Goal: Task Accomplishment & Management: Use online tool/utility

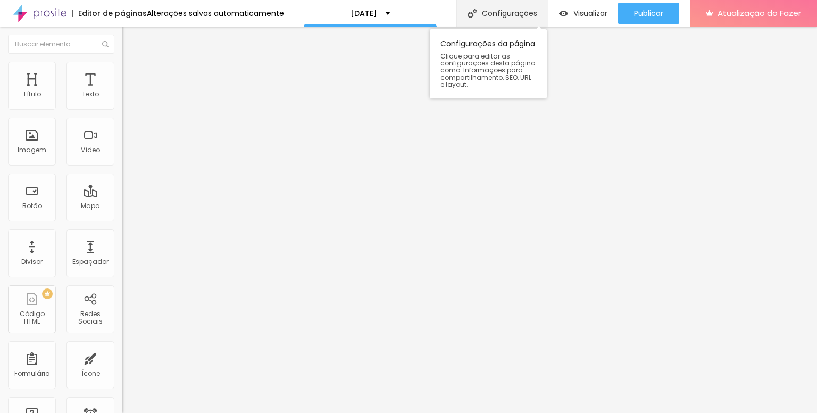
click at [500, 8] on font "Configurações" at bounding box center [509, 13] width 55 height 11
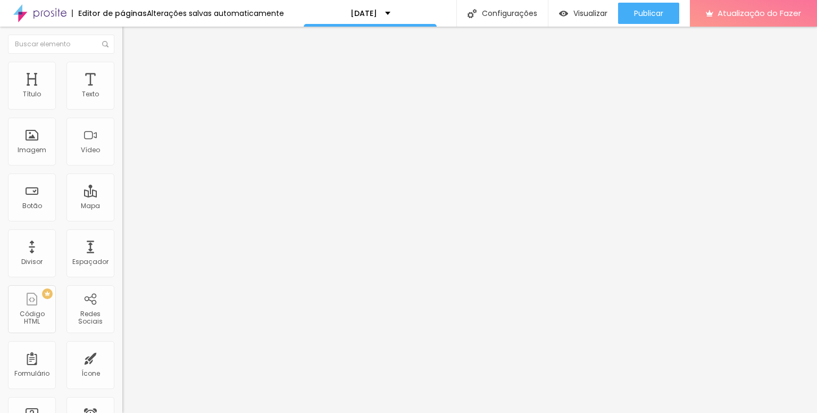
click at [735, 18] on font "Atualização do Fazer" at bounding box center [760, 12] width 84 height 11
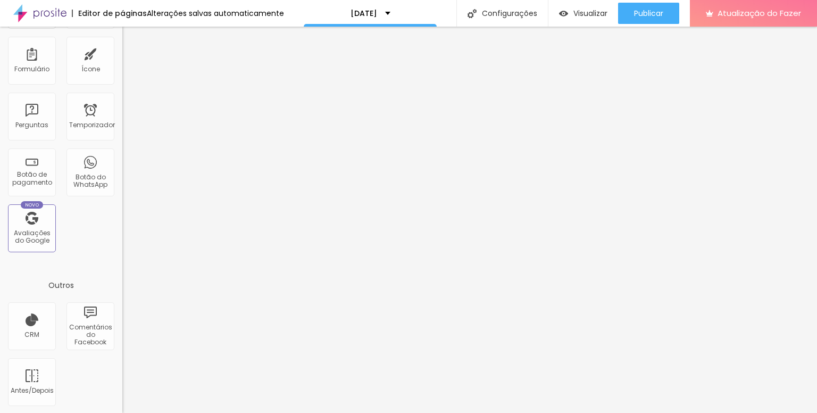
scroll to position [304, 0]
click at [28, 67] on font "Formulário" at bounding box center [31, 68] width 35 height 9
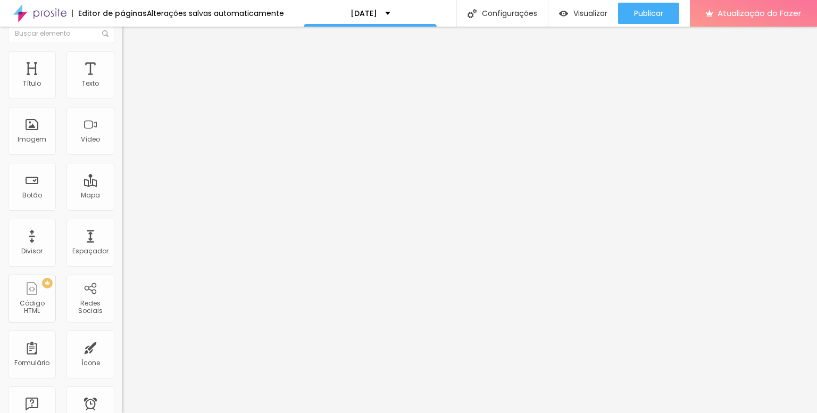
scroll to position [0, 0]
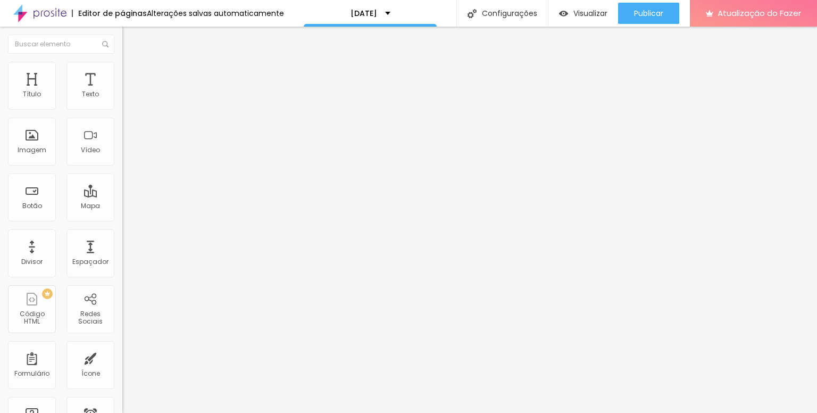
click at [122, 97] on img at bounding box center [125, 92] width 7 height 7
click at [122, 105] on img at bounding box center [125, 101] width 7 height 7
click at [122, 106] on img at bounding box center [125, 109] width 7 height 7
click at [122, 105] on img at bounding box center [125, 101] width 7 height 7
click at [122, 61] on img at bounding box center [127, 56] width 10 height 10
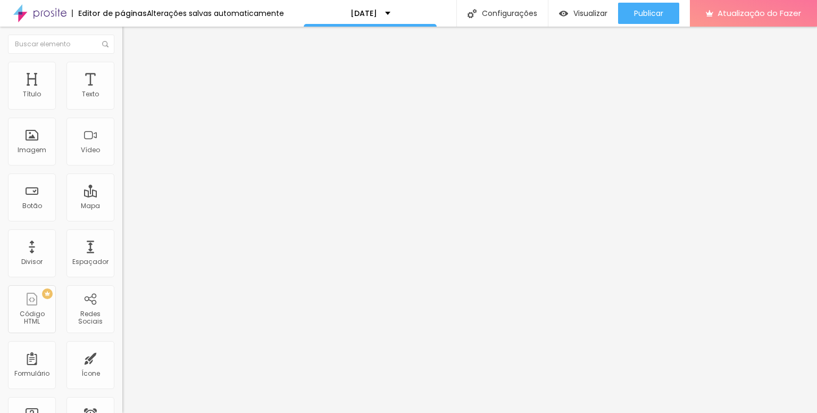
click at [130, 37] on img "button" at bounding box center [134, 39] width 9 height 9
click at [31, 151] on font "Imagem" at bounding box center [32, 149] width 29 height 9
click at [130, 39] on img "button" at bounding box center [134, 39] width 9 height 9
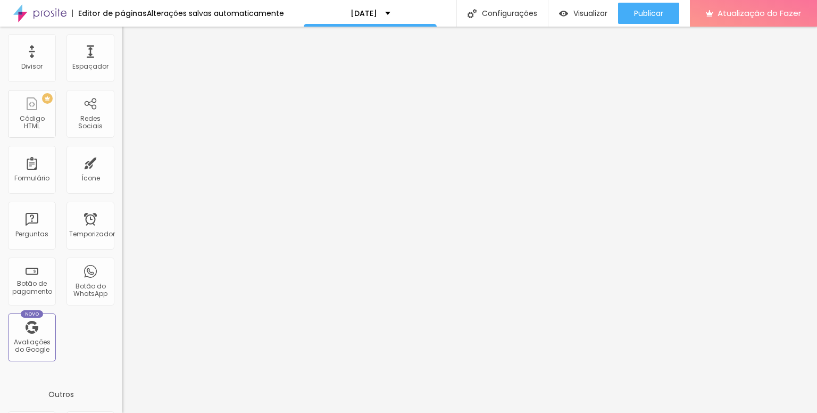
scroll to position [266, 0]
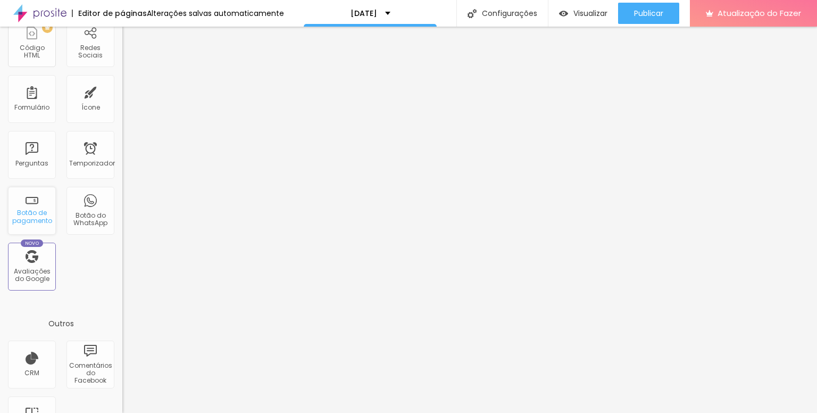
click at [23, 207] on div "Botão de pagamento" at bounding box center [32, 211] width 48 height 48
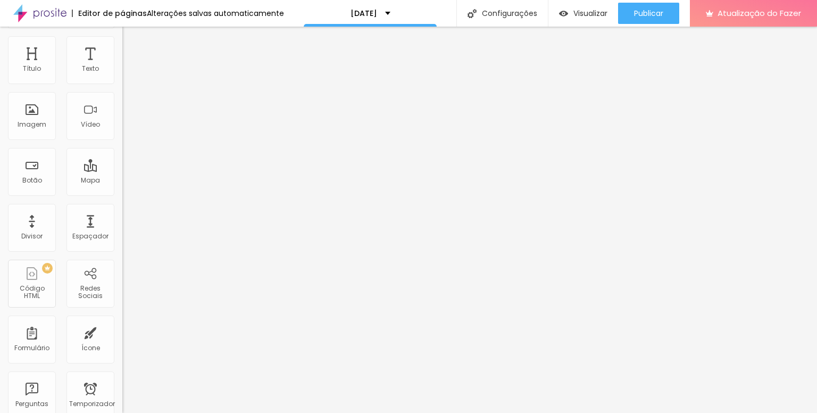
scroll to position [0, 0]
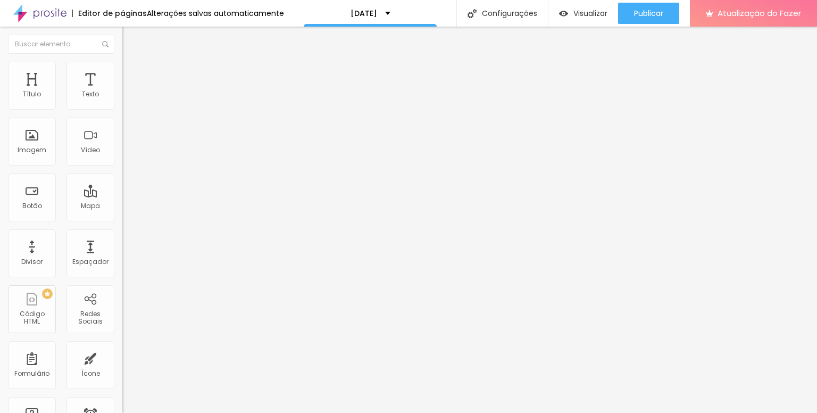
click at [130, 37] on div "Editar nulo" at bounding box center [157, 39] width 55 height 9
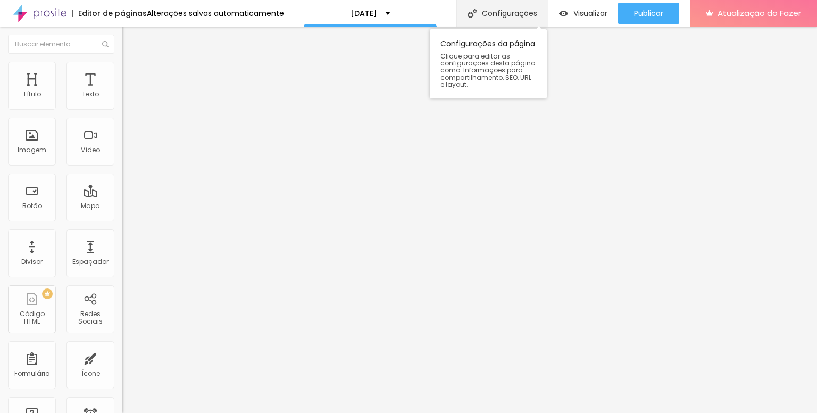
click at [502, 15] on font "Configurações" at bounding box center [509, 13] width 55 height 11
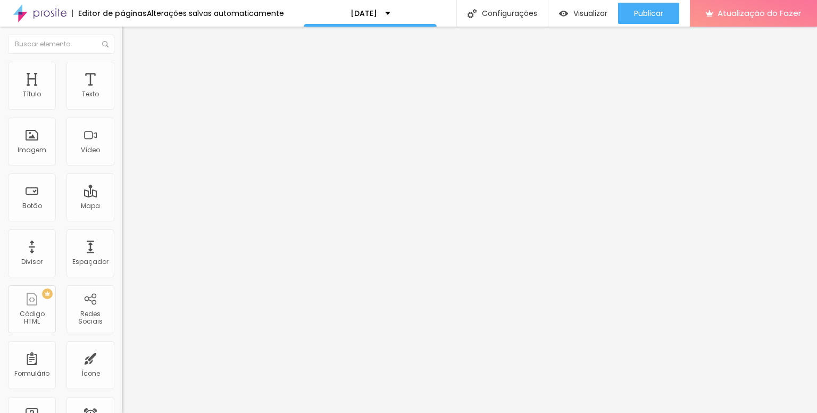
click at [122, 69] on li "Estilo" at bounding box center [183, 67] width 122 height 11
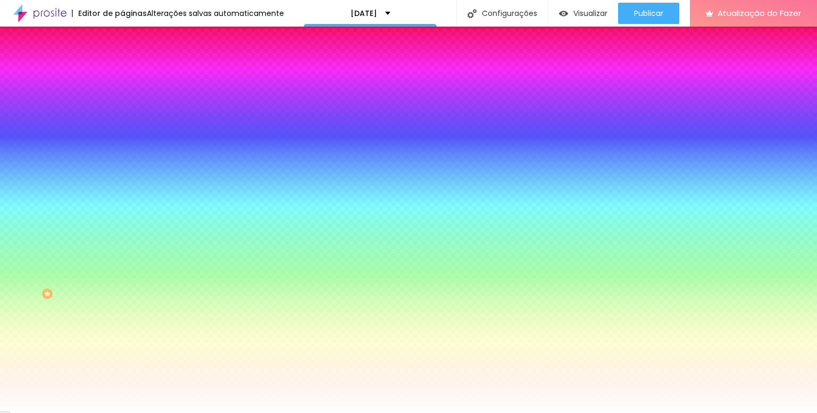
click at [122, 62] on li "Conteúdo" at bounding box center [183, 56] width 122 height 11
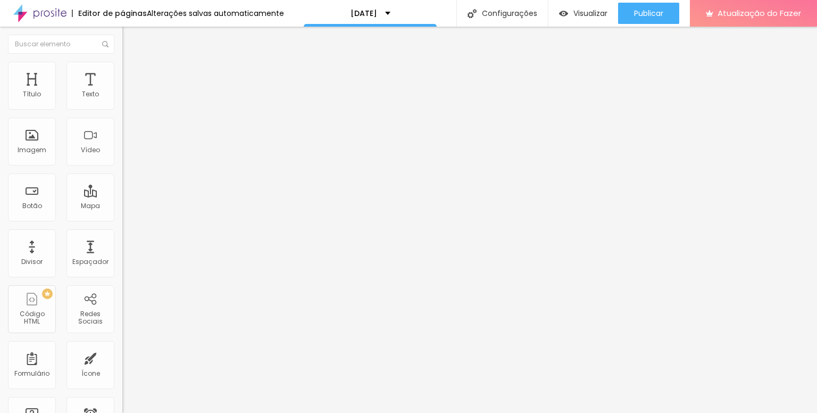
click at [130, 39] on img "button" at bounding box center [134, 39] width 9 height 9
click at [89, 82] on div "Texto" at bounding box center [91, 86] width 48 height 48
click at [122, 97] on img at bounding box center [125, 92] width 7 height 7
click at [132, 72] on font "Estilo" at bounding box center [140, 68] width 16 height 9
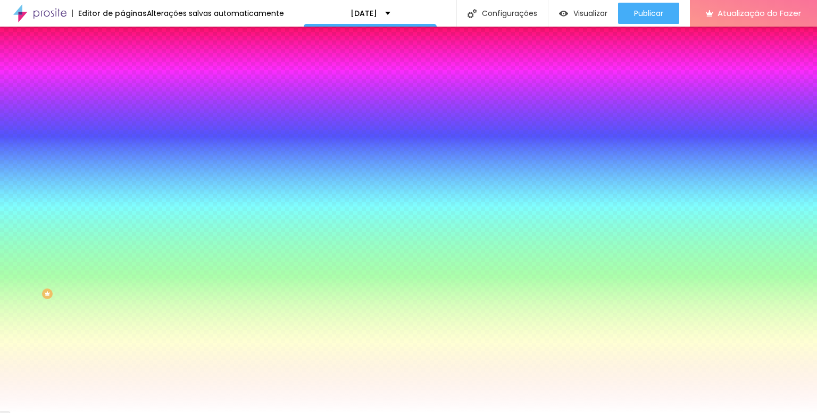
click at [122, 61] on img at bounding box center [127, 56] width 10 height 10
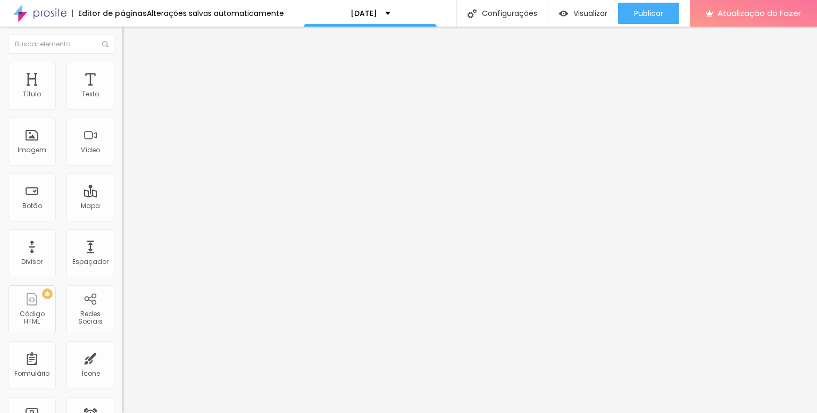
click at [130, 43] on img "button" at bounding box center [134, 39] width 9 height 9
type input "R$ 270,00"
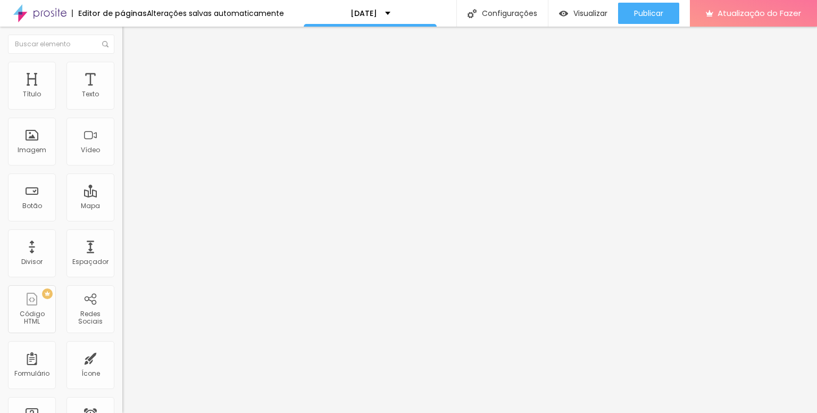
type textarea "Pacote Prata"
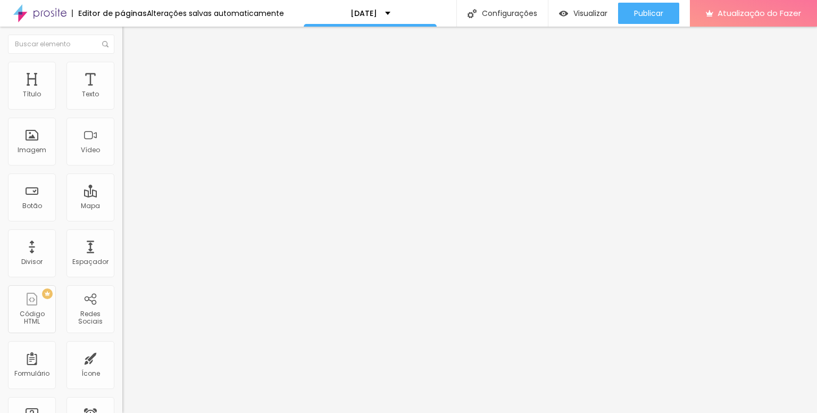
type input "Pacote Prata"
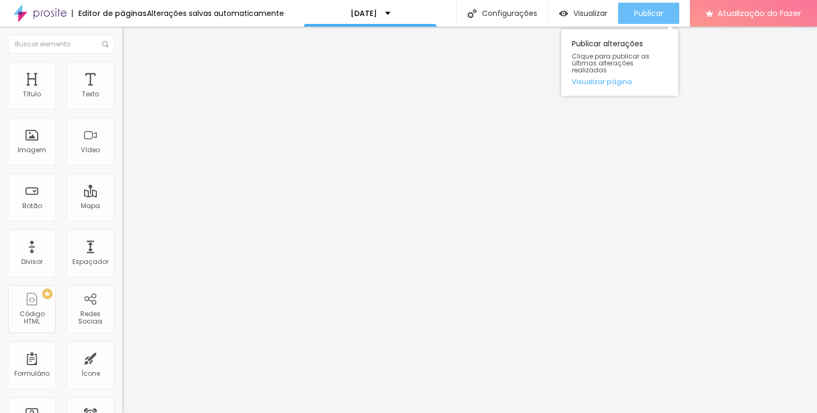
click at [647, 13] on font "Publicar" at bounding box center [648, 13] width 29 height 11
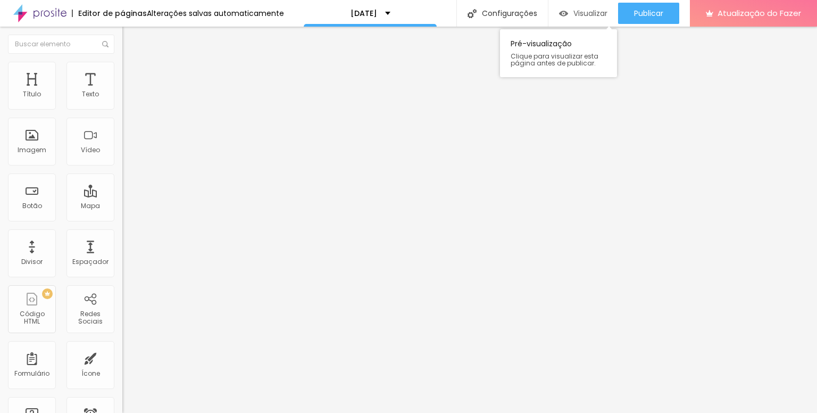
click at [585, 13] on font "Visualizar" at bounding box center [591, 13] width 34 height 11
click at [32, 92] on font "Título" at bounding box center [32, 93] width 18 height 9
click at [129, 93] on div "Pacote Prata" at bounding box center [183, 89] width 109 height 10
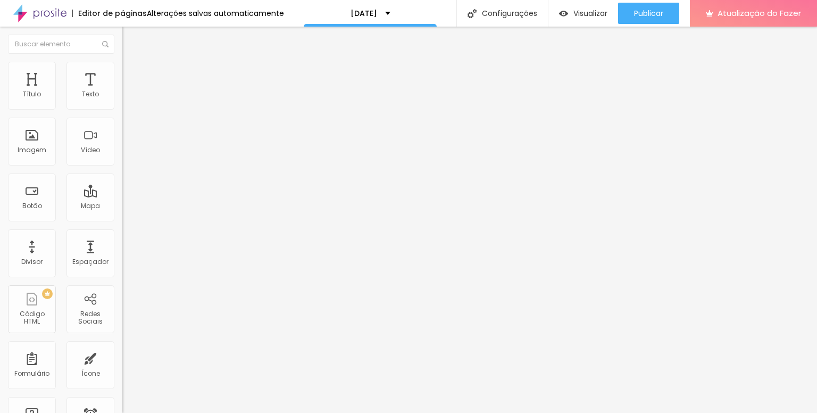
click at [129, 93] on div "Pacote Prata" at bounding box center [183, 89] width 109 height 10
type input "Pacote Ouro"
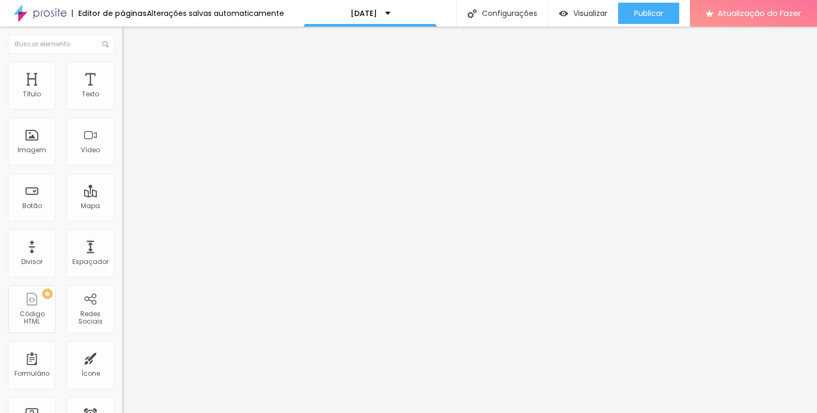
type input "R$ 475,00"
paste textarea "20 fotos digitais e impressas tamanho 15x21 + calendário personalizado tamanho …"
type textarea "20 fotos digitais e impressas tamanho 15x21 + calendário personalizado tamanho …"
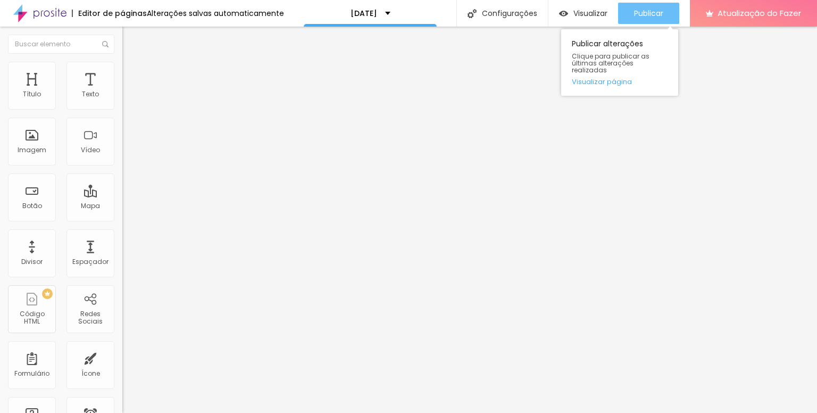
click at [653, 11] on font "Publicar" at bounding box center [648, 13] width 29 height 11
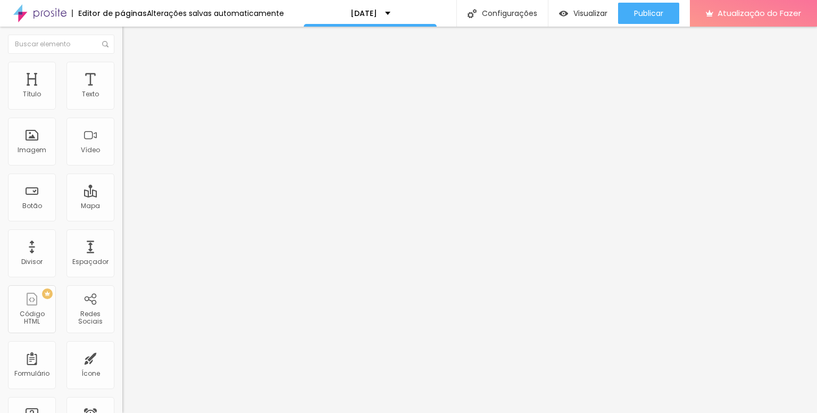
click at [129, 93] on div "Pacote Ouro" at bounding box center [183, 89] width 109 height 10
click at [122, 103] on img at bounding box center [125, 100] width 6 height 6
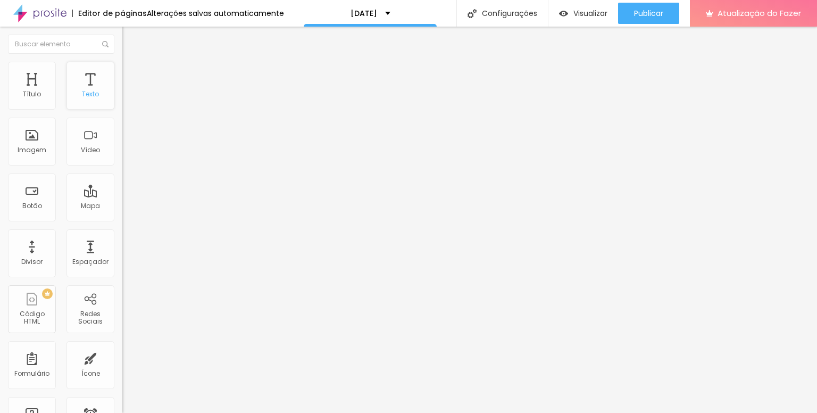
click at [89, 96] on font "Texto" at bounding box center [90, 93] width 17 height 9
click at [122, 61] on img at bounding box center [127, 56] width 10 height 10
click at [122, 33] on button "Editar nulo" at bounding box center [183, 39] width 122 height 24
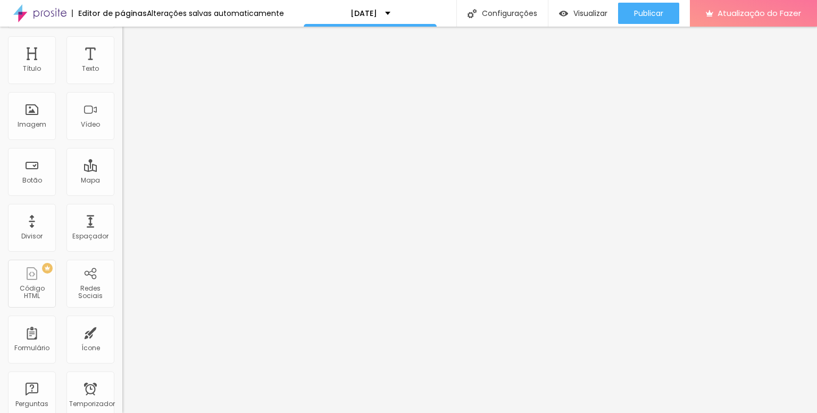
scroll to position [0, 0]
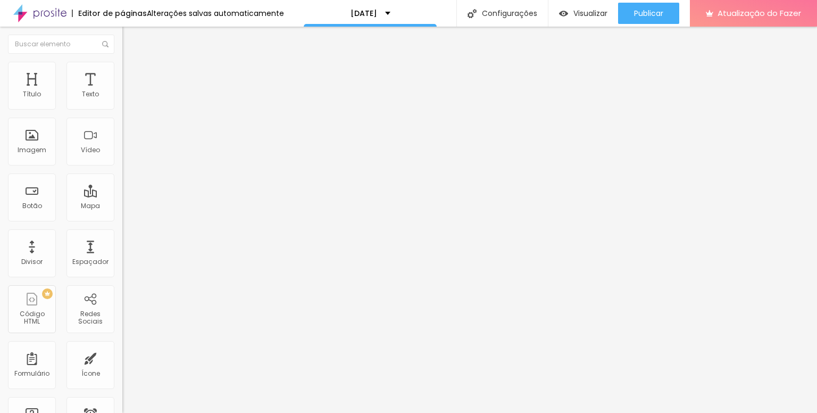
click at [129, 93] on div "Pacote Ouro" at bounding box center [183, 89] width 109 height 10
click at [56, 412] on div "Pacote Ouro" at bounding box center [53, 420] width 101 height 6
click at [130, 39] on img "button" at bounding box center [134, 39] width 9 height 9
click at [92, 93] on div "Texto" at bounding box center [91, 86] width 48 height 48
click at [130, 41] on div "Editar nulo" at bounding box center [157, 39] width 55 height 9
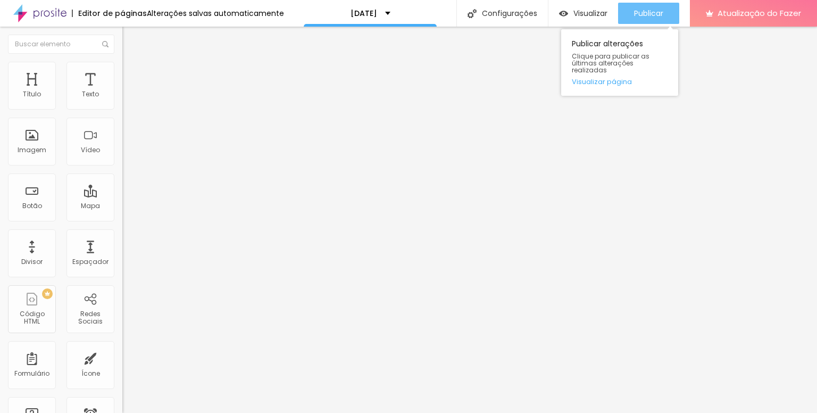
click at [643, 13] on font "Publicar" at bounding box center [648, 13] width 29 height 11
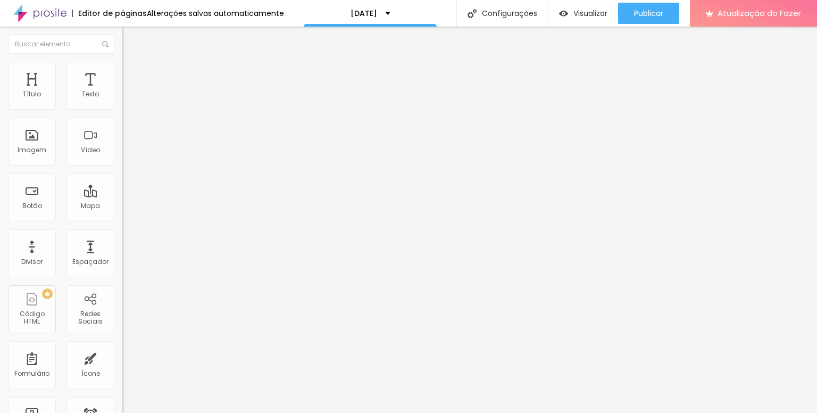
click at [122, 97] on div "Pacote Ouro" at bounding box center [183, 88] width 122 height 18
type input "Diamente"
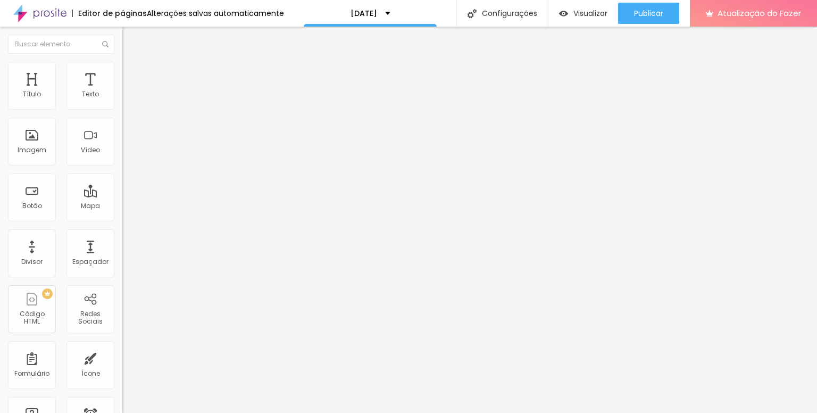
type input "R$ 525,00"
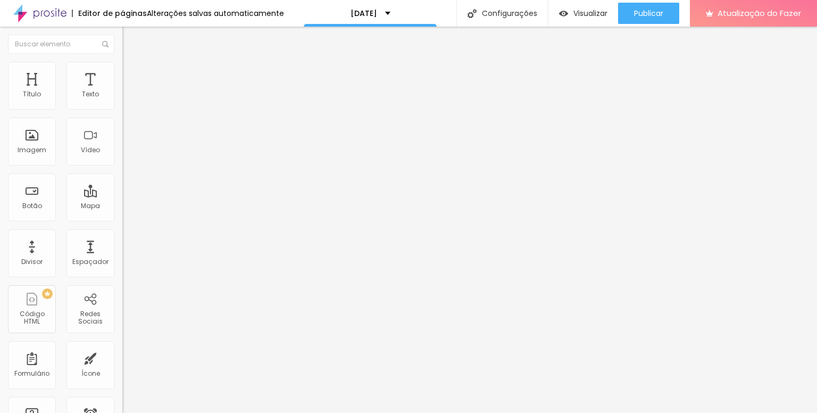
paste textarea "Para adquirir click abaixo"
drag, startPoint x: 385, startPoint y: 139, endPoint x: 306, endPoint y: 144, distance: 79.4
paste textarea
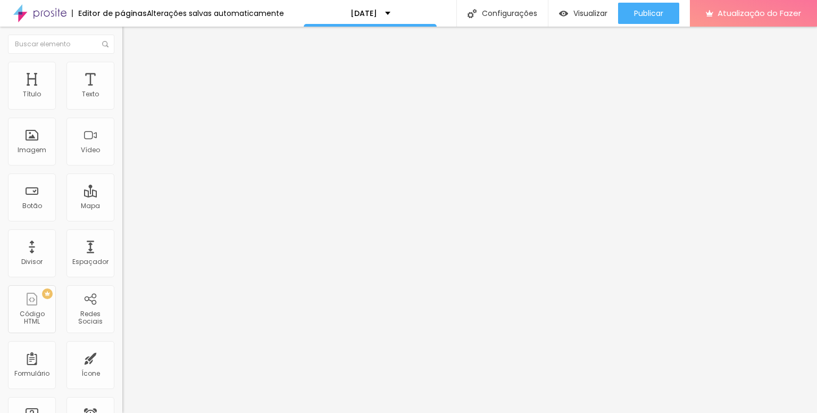
drag, startPoint x: 455, startPoint y: 141, endPoint x: 279, endPoint y: 140, distance: 176.6
paste textarea
drag, startPoint x: 302, startPoint y: 140, endPoint x: 705, endPoint y: 97, distance: 405.1
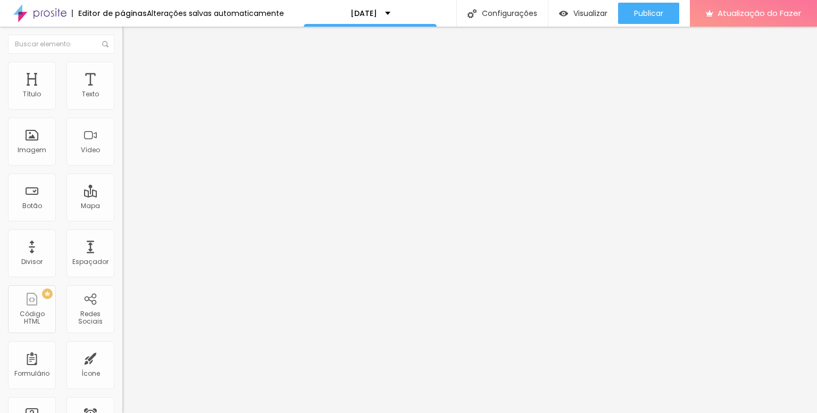
drag, startPoint x: 471, startPoint y: 137, endPoint x: 334, endPoint y: 144, distance: 136.9
paste textarea
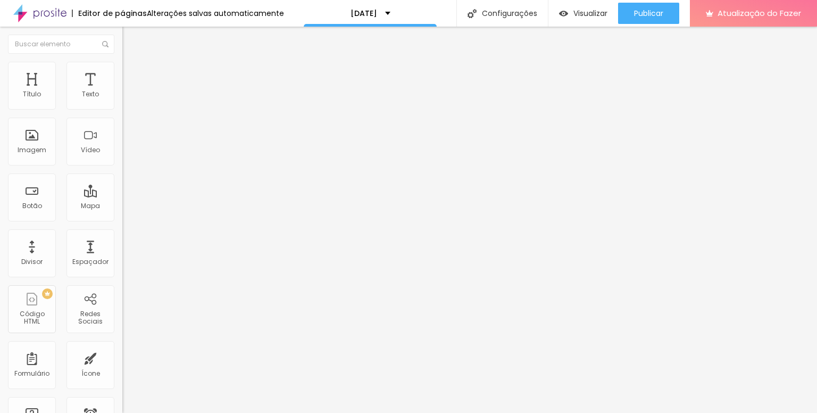
drag, startPoint x: 353, startPoint y: 139, endPoint x: 483, endPoint y: 147, distance: 130.6
paste textarea
type textarea "Para adquirir click abaixo"
drag, startPoint x: 458, startPoint y: 137, endPoint x: 311, endPoint y: 131, distance: 147.5
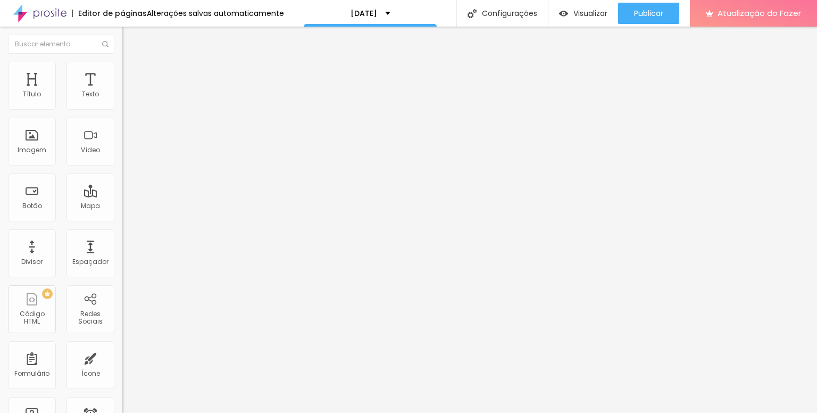
paste textarea
type textarea "20 fotos 15x21 impressa e digital álbum temático calendário 13x18"
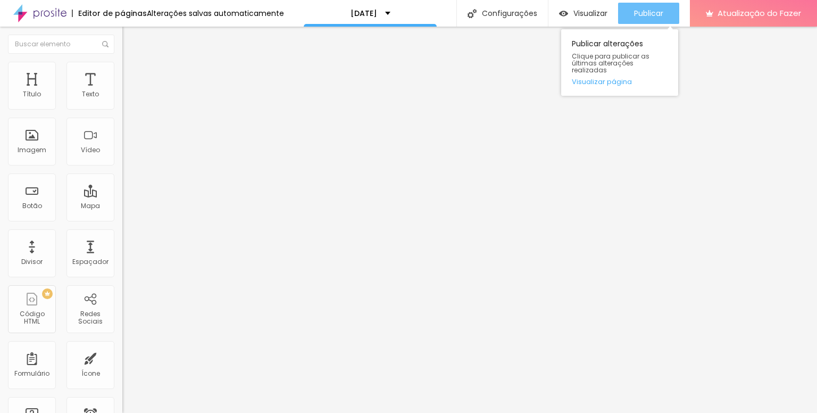
click at [650, 9] on font "Publicar" at bounding box center [648, 13] width 29 height 11
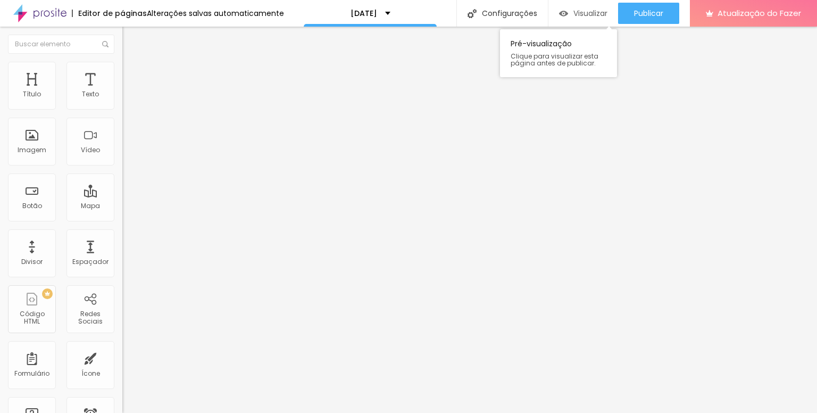
click at [583, 4] on div "Visualizar" at bounding box center [583, 13] width 48 height 21
click at [129, 93] on div "Pacote Ouro" at bounding box center [183, 89] width 109 height 10
click at [129, 93] on div "Diamente" at bounding box center [183, 89] width 109 height 10
click at [72, 412] on div "Pacote Ouro" at bounding box center [53, 420] width 101 height 6
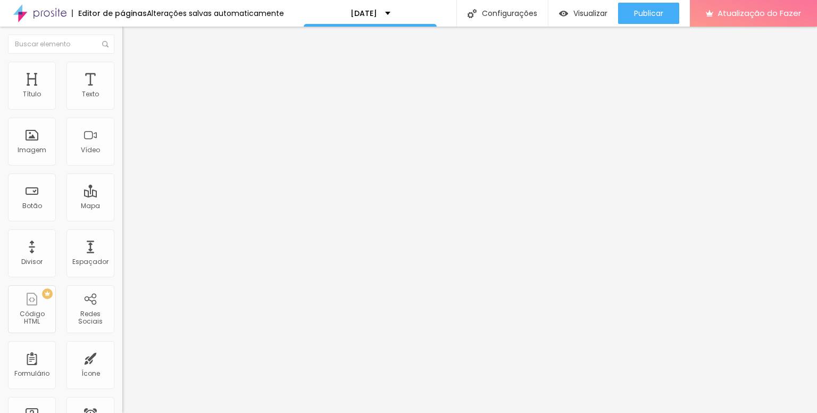
click at [129, 93] on div "Pacote Ouro" at bounding box center [183, 89] width 109 height 10
click at [122, 97] on div "Pacote Ouro" at bounding box center [183, 88] width 122 height 18
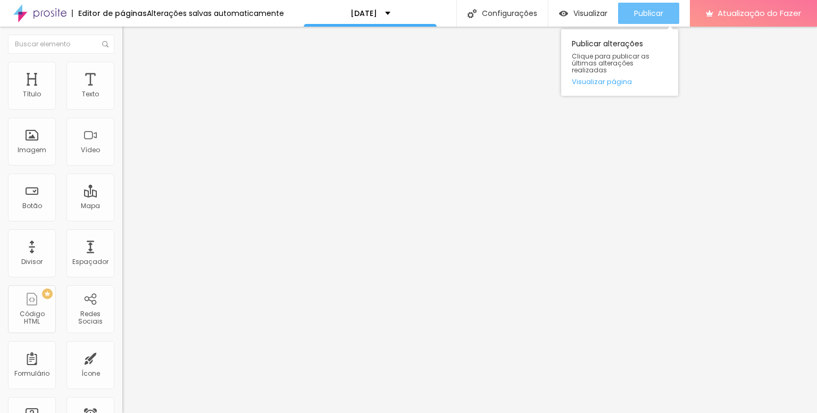
click at [662, 13] on font "Publicar" at bounding box center [648, 13] width 29 height 11
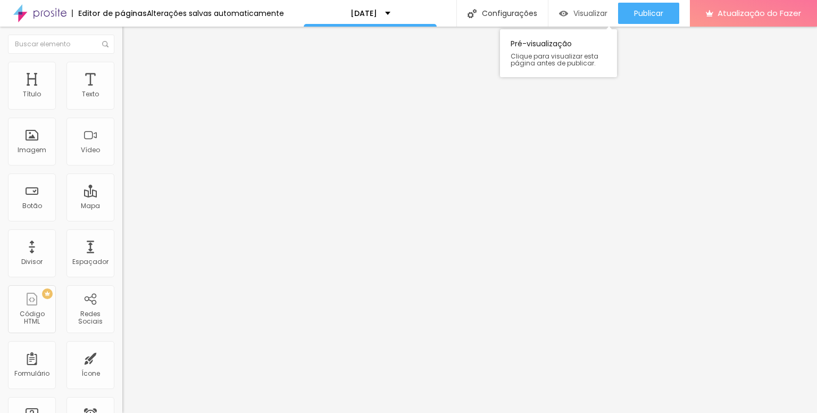
click at [575, 14] on font "Visualizar" at bounding box center [591, 13] width 34 height 11
click at [27, 201] on font "Botão" at bounding box center [32, 205] width 20 height 9
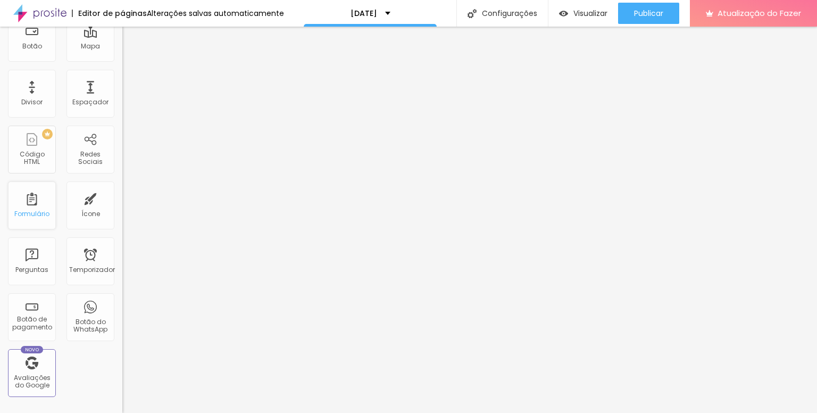
scroll to position [0, 0]
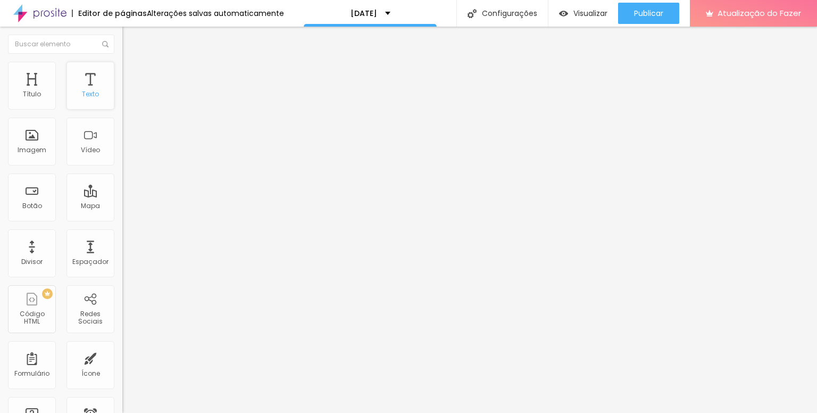
click at [86, 86] on div "Texto" at bounding box center [91, 86] width 48 height 48
click at [122, 69] on li "Estilo" at bounding box center [183, 67] width 122 height 11
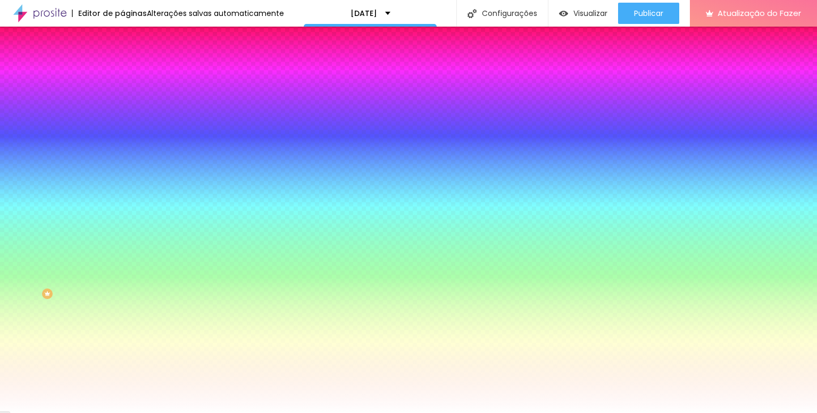
click at [122, 108] on input "#FFFFFF" at bounding box center [186, 107] width 128 height 11
click at [122, 102] on div at bounding box center [183, 102] width 122 height 0
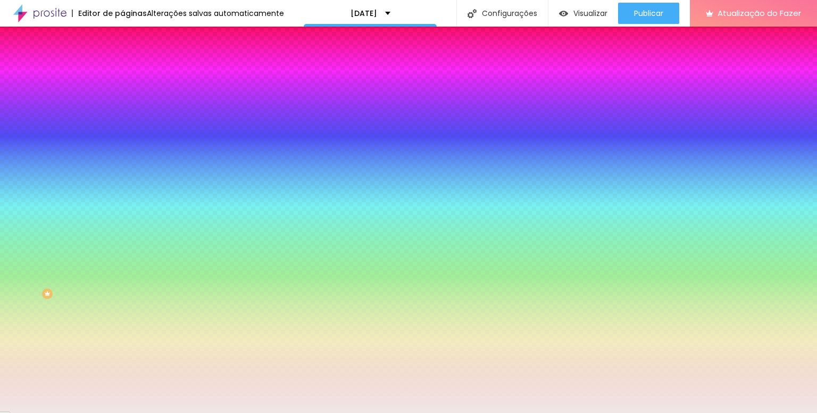
click at [19, 124] on div at bounding box center [408, 206] width 817 height 413
click at [44, 127] on div at bounding box center [408, 206] width 817 height 413
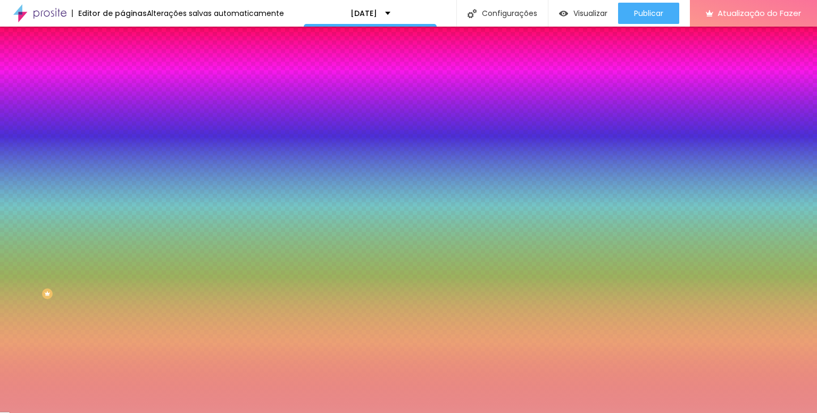
click at [60, 128] on div at bounding box center [408, 206] width 817 height 413
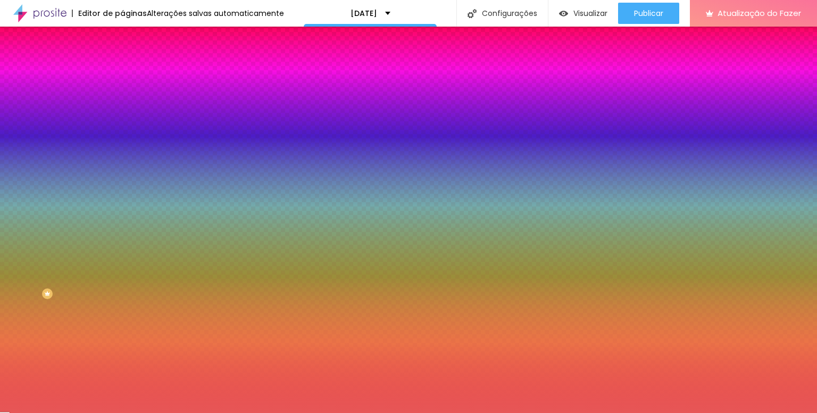
click at [19, 122] on div at bounding box center [408, 206] width 817 height 413
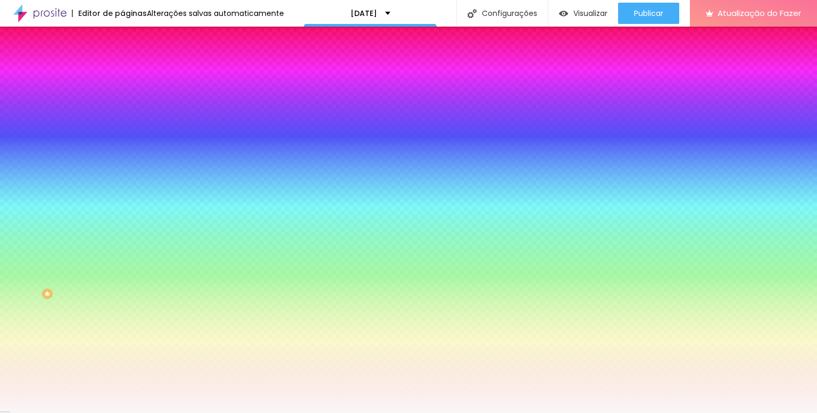
click at [14, 7] on div at bounding box center [13, 6] width 2 height 2
type input "#FBF7F7"
click at [20, 13] on div at bounding box center [21, 12] width 2 height 2
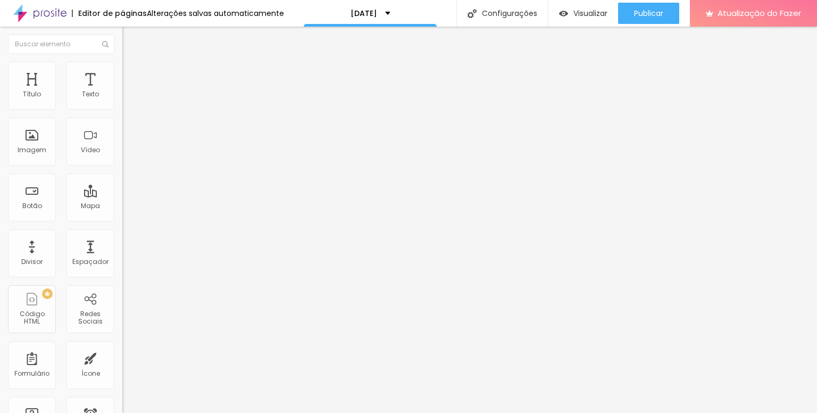
click at [132, 73] on font "Estilo" at bounding box center [140, 68] width 16 height 9
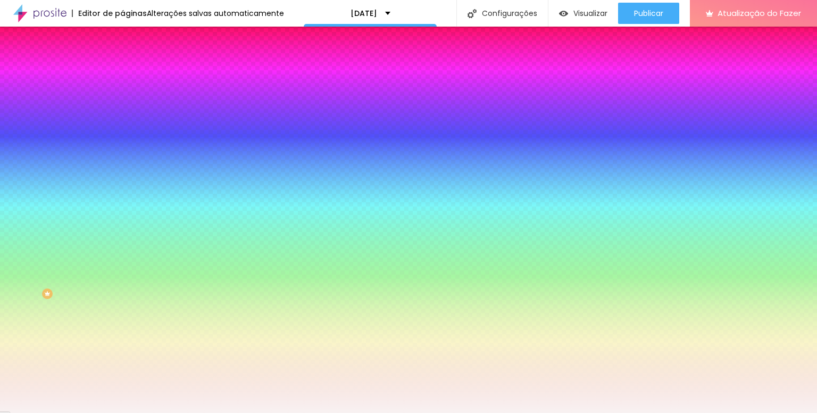
drag, startPoint x: 110, startPoint y: 105, endPoint x: 81, endPoint y: 105, distance: 28.7
click at [122, 105] on input "#F8F2F2" at bounding box center [186, 107] width 128 height 11
drag, startPoint x: 106, startPoint y: 138, endPoint x: 92, endPoint y: 161, distance: 27.7
click at [122, 159] on div "Cor de fundo Voltar ao padrão #F8F2F2 Sombra DESATIVADO Voltar ao padrão Borda …" at bounding box center [183, 130] width 122 height 95
click at [122, 167] on button "button" at bounding box center [129, 172] width 15 height 11
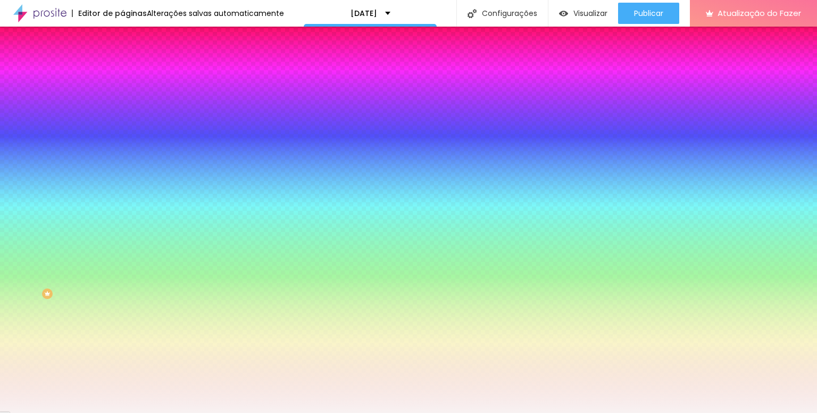
type input "1"
drag, startPoint x: 114, startPoint y: 224, endPoint x: 124, endPoint y: 223, distance: 10.7
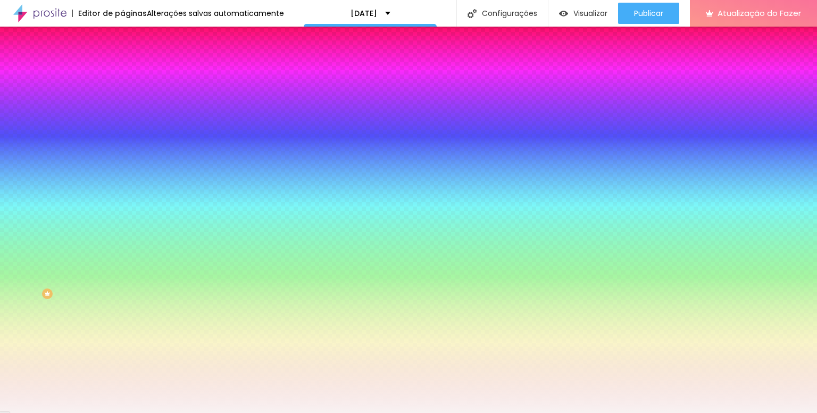
drag, startPoint x: 115, startPoint y: 223, endPoint x: 123, endPoint y: 223, distance: 8.5
type input "1"
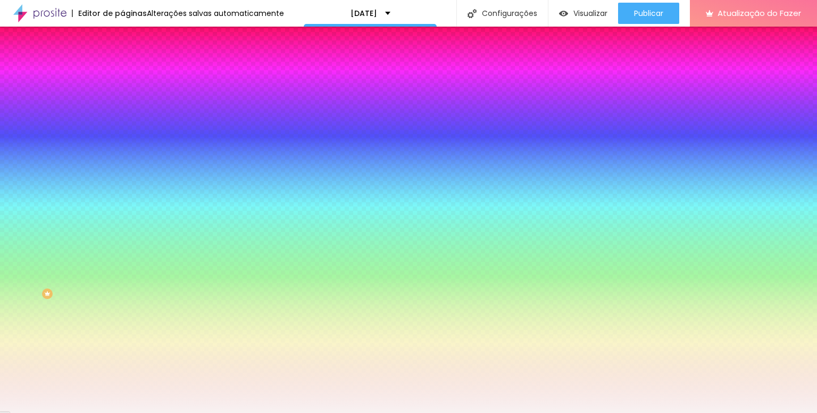
type input "2"
type input "5"
drag, startPoint x: 118, startPoint y: 197, endPoint x: 128, endPoint y: 197, distance: 10.6
type input "5"
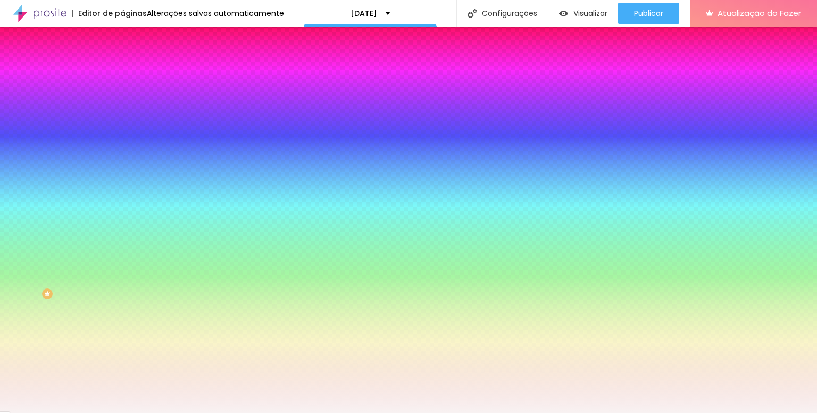
drag, startPoint x: 141, startPoint y: 226, endPoint x: 134, endPoint y: 225, distance: 7.1
drag, startPoint x: 140, startPoint y: 225, endPoint x: 132, endPoint y: 224, distance: 8.5
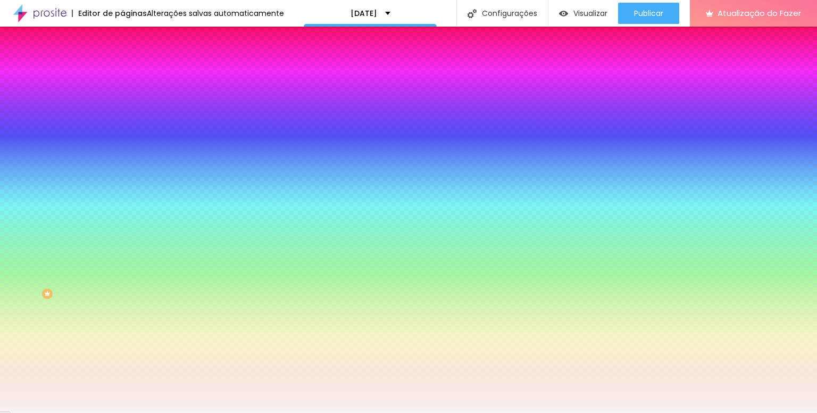
click at [297, 412] on div at bounding box center [408, 413] width 817 height 0
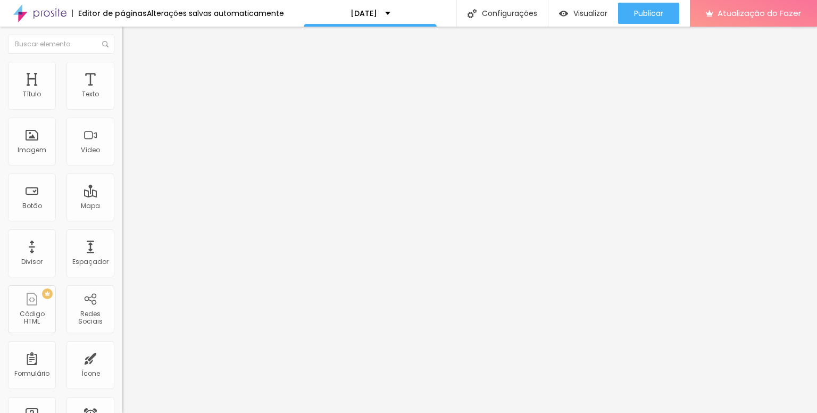
click at [122, 70] on li "Estilo" at bounding box center [183, 67] width 122 height 11
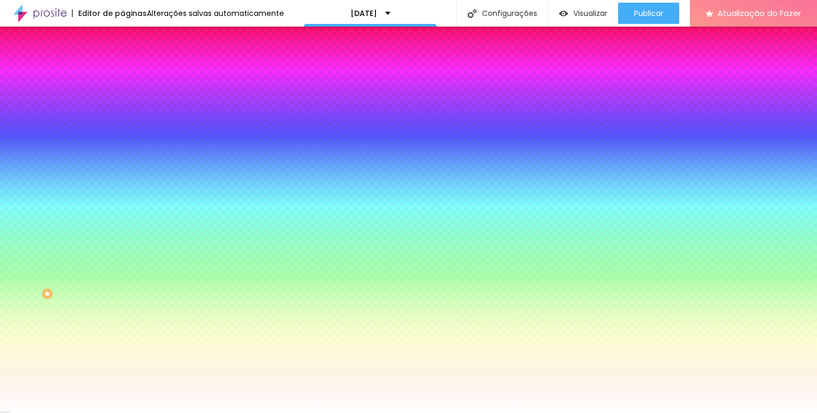
click at [122, 112] on input "#FFFFFF" at bounding box center [186, 107] width 128 height 11
drag, startPoint x: 110, startPoint y: 106, endPoint x: 88, endPoint y: 105, distance: 22.4
click at [122, 105] on input "#FFFFFF" at bounding box center [186, 107] width 128 height 11
paste input "8F2F2"
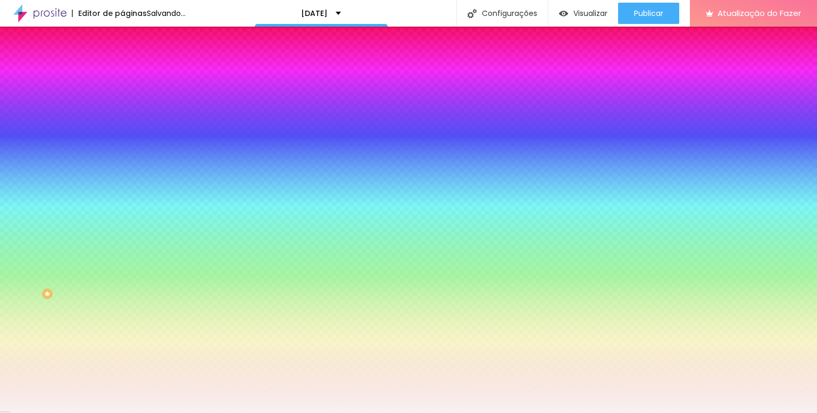
type input "#F8F2F2"
click at [122, 167] on button "button" at bounding box center [129, 172] width 15 height 11
type input "1"
type input "2"
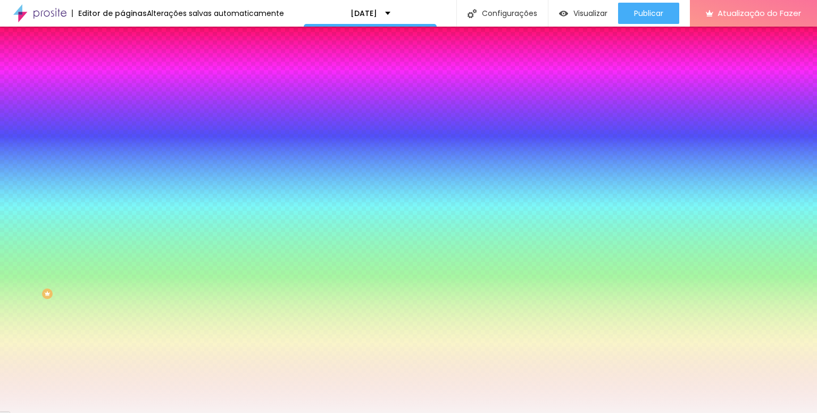
type input "2"
type input "1"
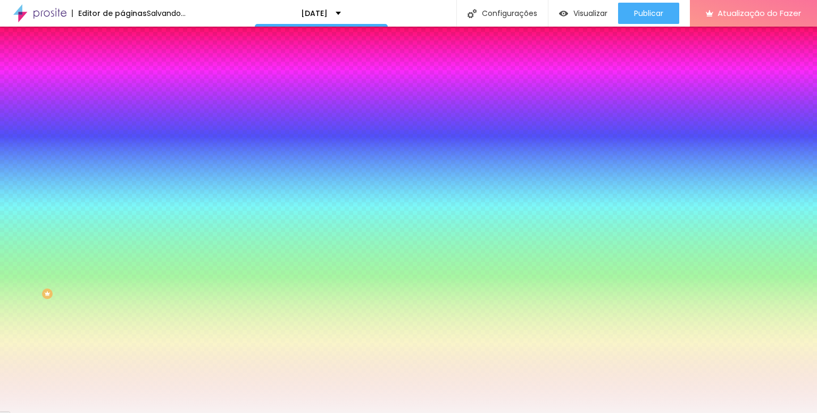
type input "4"
type input "5"
drag, startPoint x: 121, startPoint y: 196, endPoint x: 128, endPoint y: 197, distance: 6.4
type input "5"
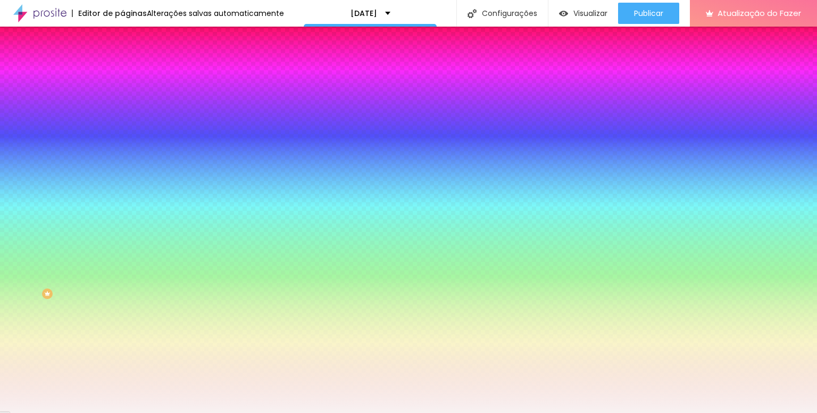
click at [339, 412] on div at bounding box center [408, 413] width 817 height 0
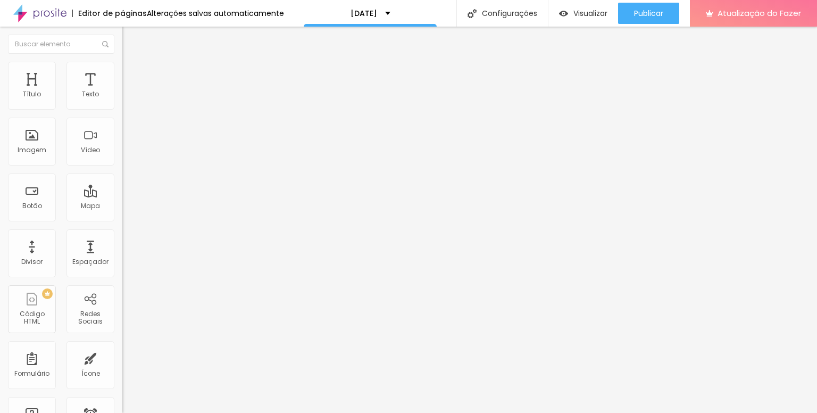
click at [122, 62] on img at bounding box center [127, 67] width 10 height 10
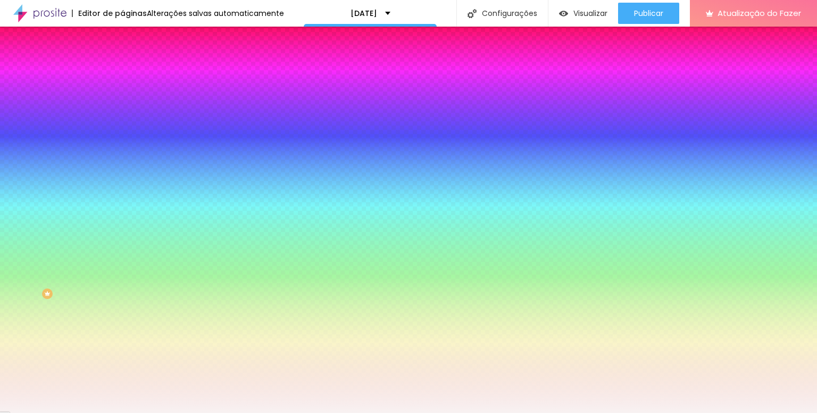
click at [122, 167] on button "button" at bounding box center [129, 172] width 15 height 11
click at [421, 412] on div at bounding box center [408, 413] width 817 height 0
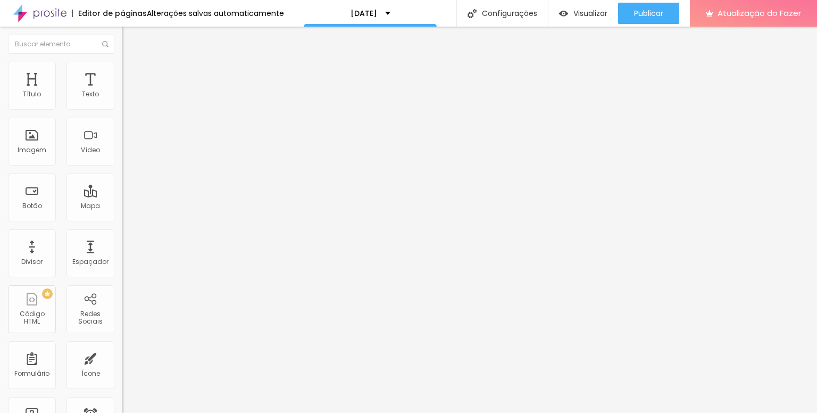
click at [122, 67] on li "Estilo" at bounding box center [183, 67] width 122 height 11
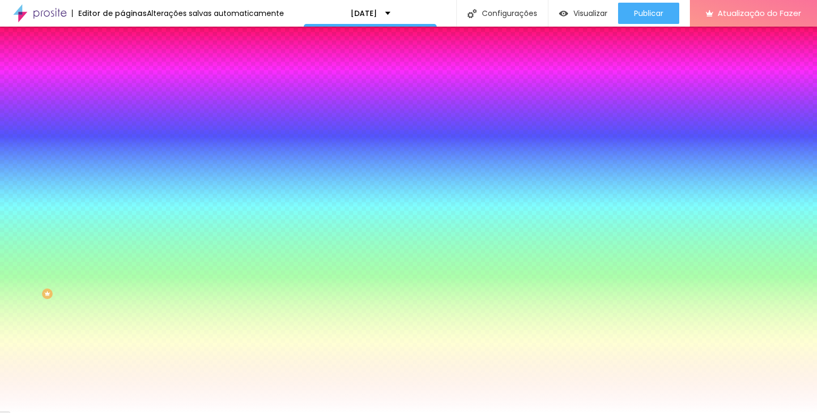
click at [122, 107] on input "#FFFFFF" at bounding box center [186, 107] width 128 height 11
paste input "8F2F2"
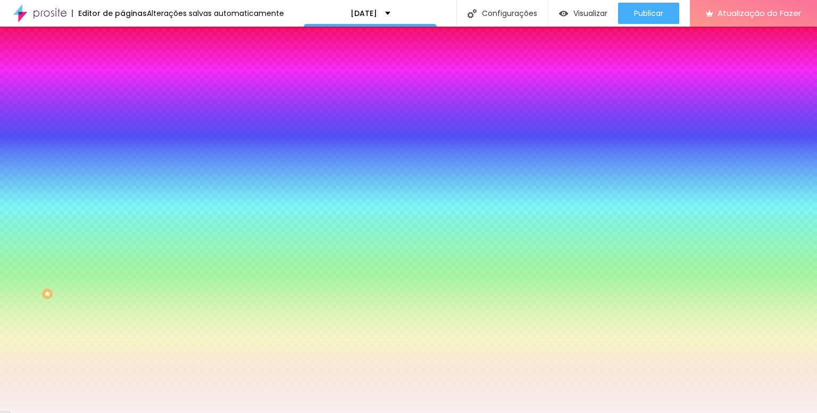
type input "#F8F2F2"
click at [127, 168] on icon "button" at bounding box center [130, 171] width 6 height 6
type input "11"
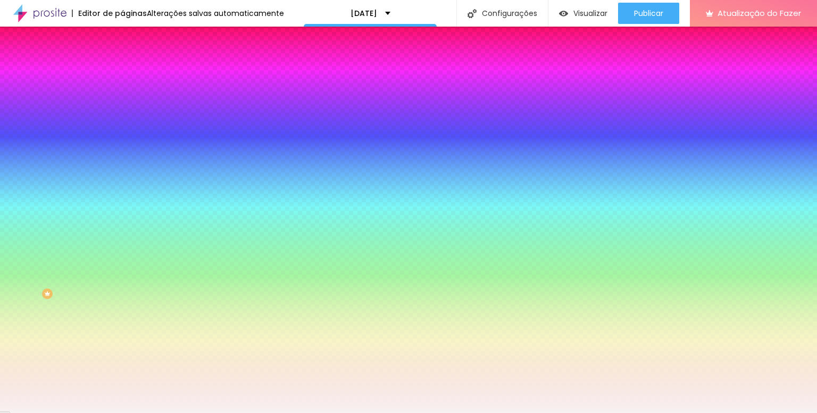
type input "10"
type input "8"
type input "6"
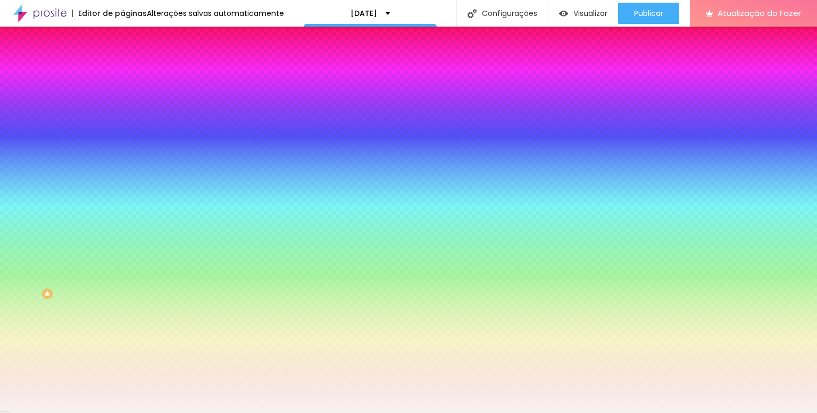
type input "6"
type input "5"
drag, startPoint x: 142, startPoint y: 194, endPoint x: 129, endPoint y: 193, distance: 12.8
type input "5"
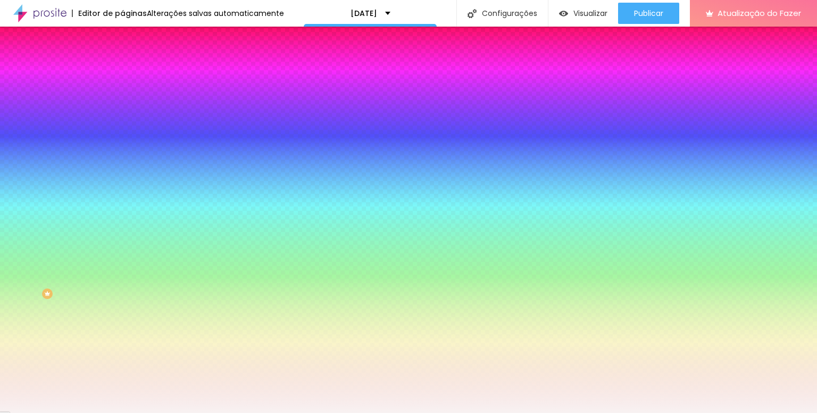
type input "1"
drag, startPoint x: 117, startPoint y: 224, endPoint x: 134, endPoint y: 226, distance: 16.6
type input "1"
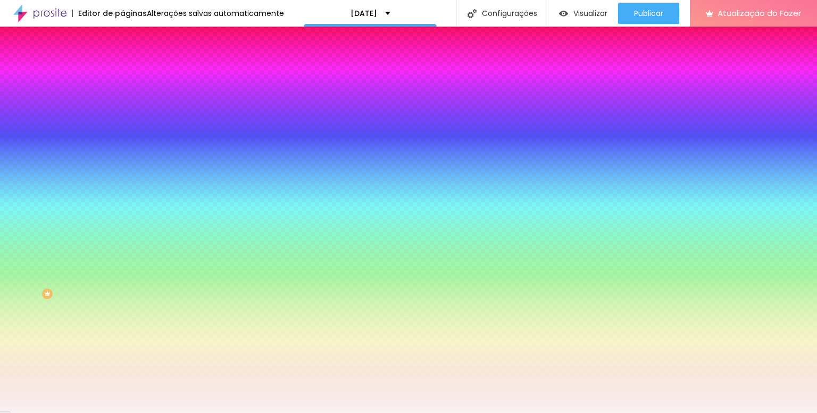
click at [413, 412] on div at bounding box center [408, 413] width 817 height 0
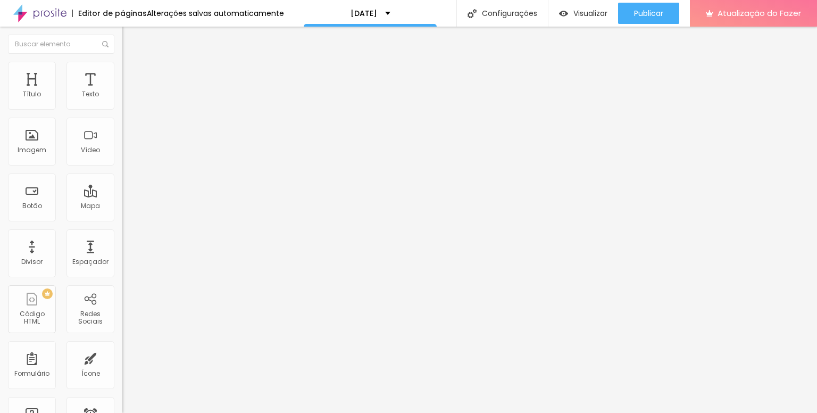
click at [122, 72] on li "Avançado" at bounding box center [183, 77] width 122 height 11
click at [122, 68] on img at bounding box center [127, 67] width 10 height 10
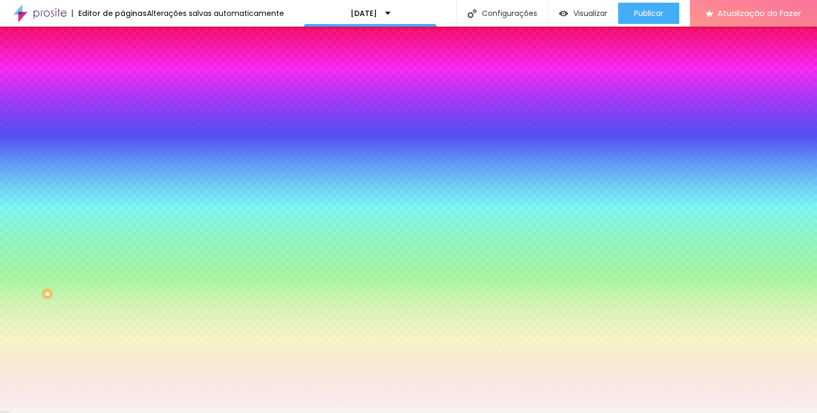
click at [122, 61] on img at bounding box center [127, 56] width 10 height 10
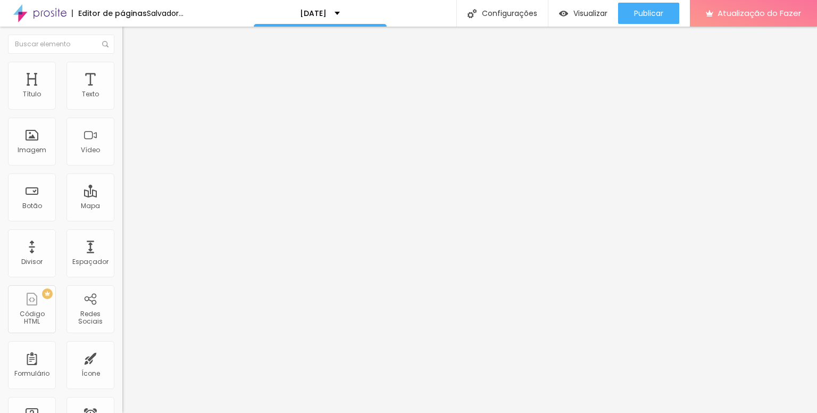
click at [129, 92] on font "Adicionar imagem" at bounding box center [160, 86] width 62 height 9
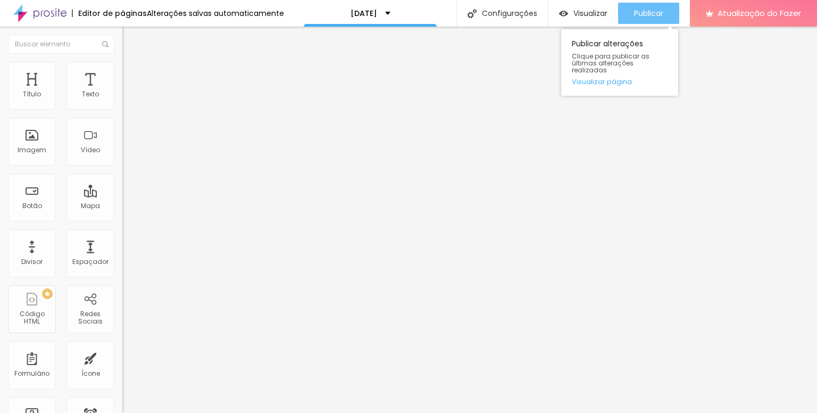
click at [657, 13] on font "Publicar" at bounding box center [648, 13] width 29 height 11
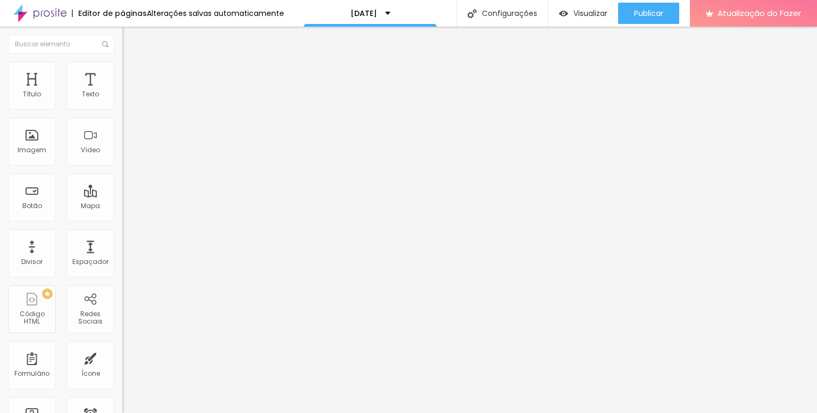
click at [122, 167] on font "Original" at bounding box center [135, 161] width 26 height 9
click at [122, 173] on span "Cinema" at bounding box center [135, 168] width 27 height 9
click at [122, 183] on span "Padrão" at bounding box center [134, 178] width 24 height 9
click at [122, 173] on span "Cinema" at bounding box center [135, 168] width 27 height 9
click at [122, 189] on font "Quadrado" at bounding box center [139, 184] width 35 height 9
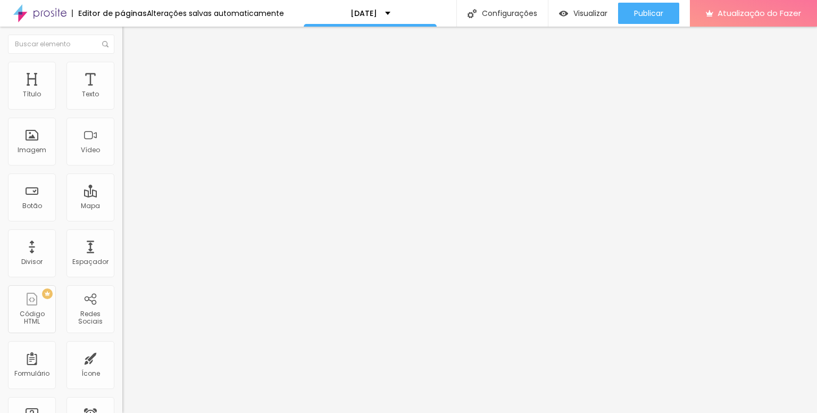
click at [122, 179] on span "Padrão" at bounding box center [134, 174] width 24 height 9
click at [122, 172] on div "Cinema 16:9" at bounding box center [183, 168] width 122 height 6
click at [122, 238] on div at bounding box center [183, 234] width 122 height 6
click at [122, 107] on input "text" at bounding box center [186, 102] width 128 height 11
type input "Álbum"
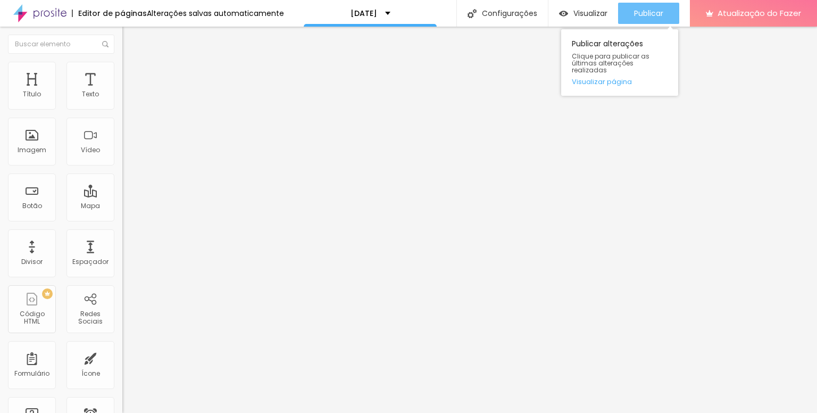
click at [658, 16] on font "Publicar" at bounding box center [648, 13] width 29 height 11
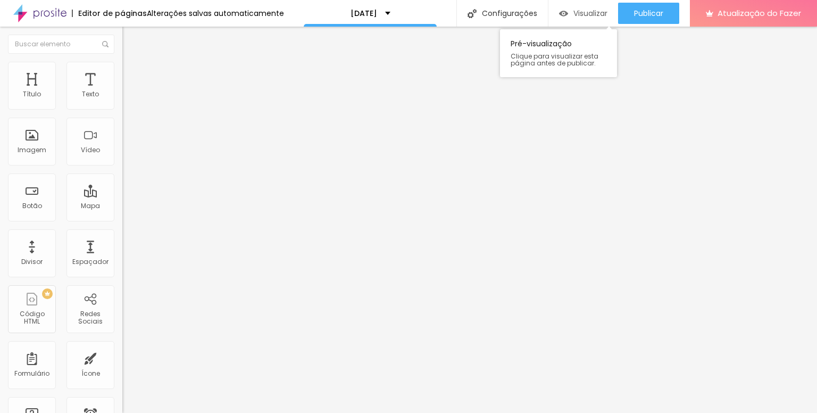
click at [585, 8] on font "Visualizar" at bounding box center [591, 13] width 34 height 11
